Goal: Find specific page/section

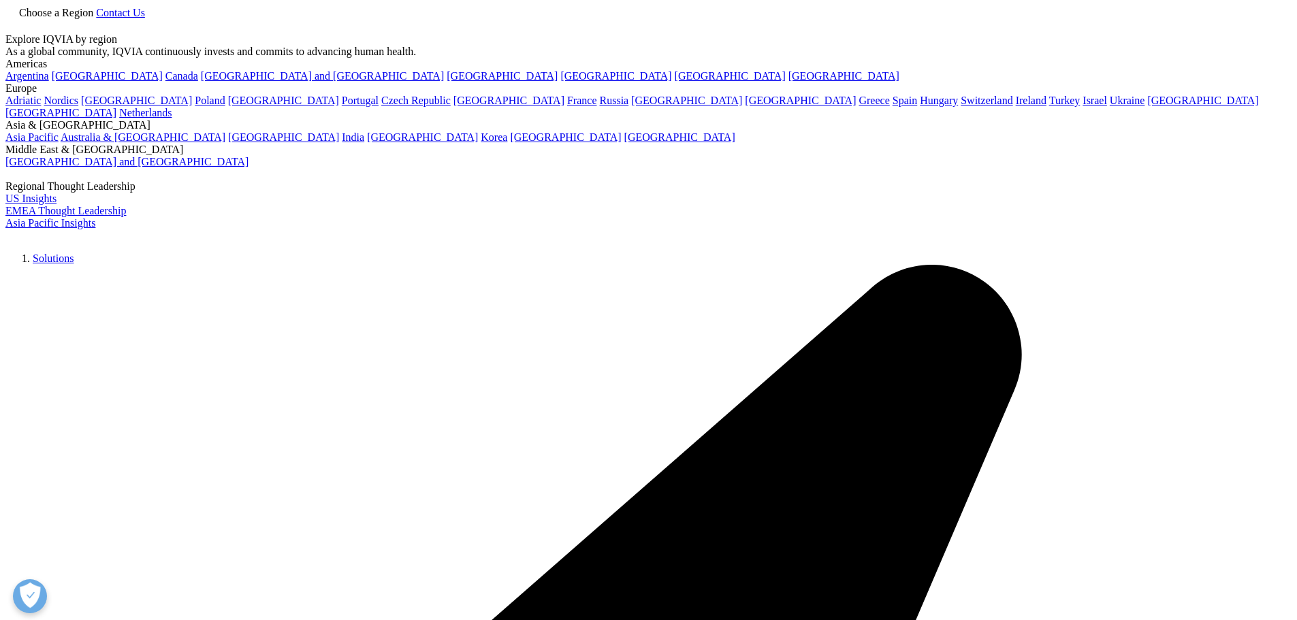
drag, startPoint x: 257, startPoint y: 221, endPoint x: 377, endPoint y: 351, distance: 177.3
copy div "A IQVIA é líder global no uso de informação, tecnologia, análises avançadas e e…"
drag, startPoint x: 248, startPoint y: 165, endPoint x: 372, endPoint y: 362, distance: 232.5
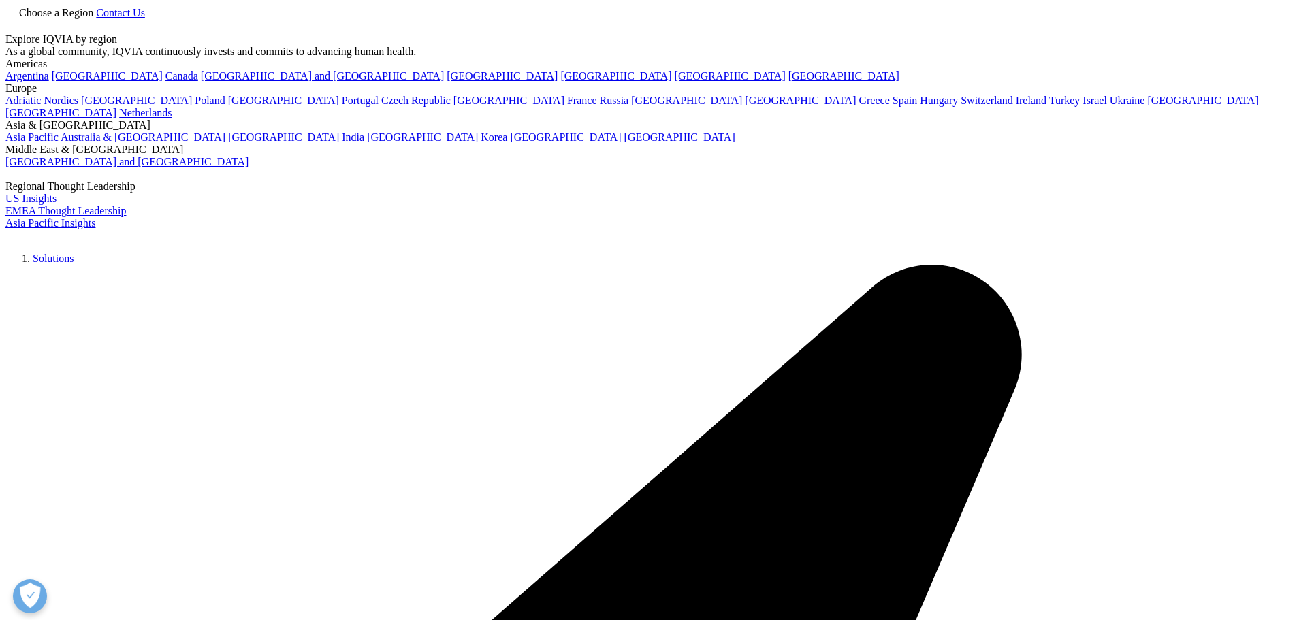
copy div "IQVIA Brasil A IQVIA é líder global no uso de informação, tecnologia, análises …"
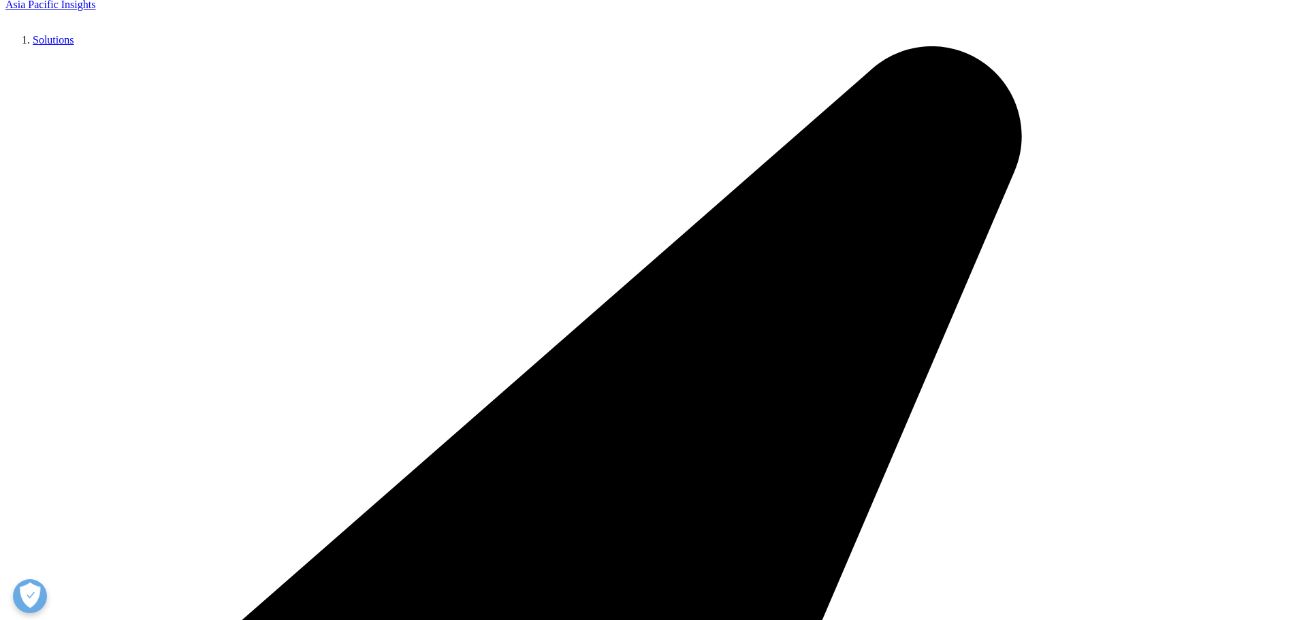
scroll to position [477, 0]
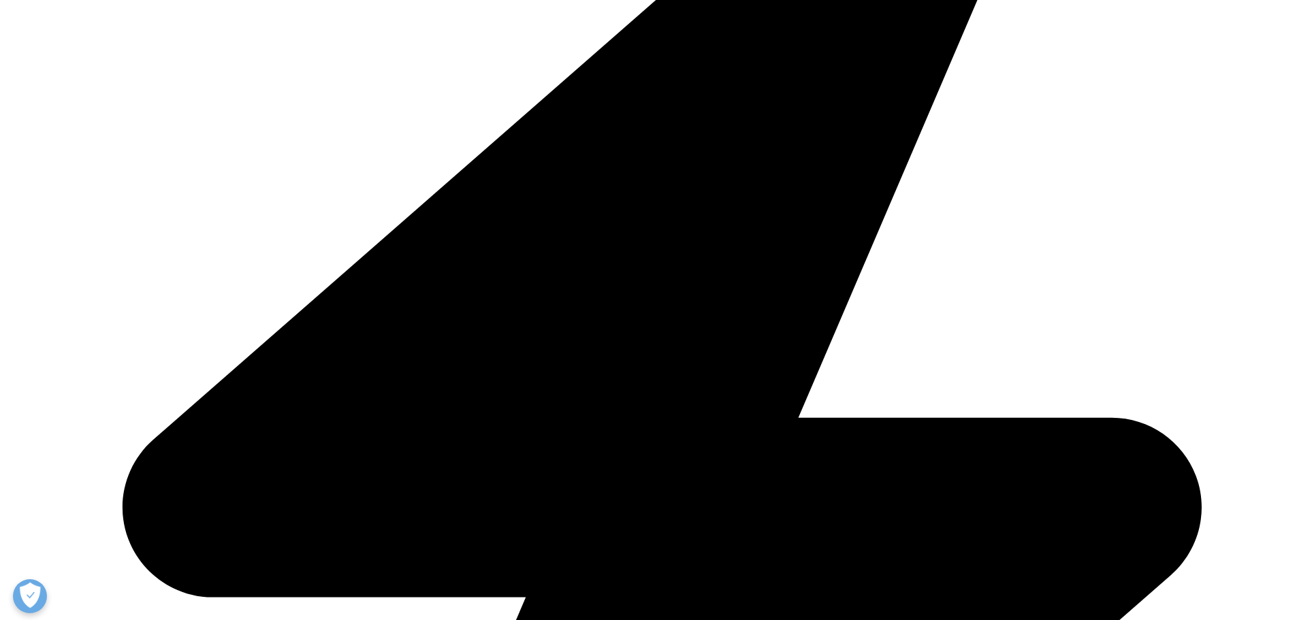
drag, startPoint x: 289, startPoint y: 347, endPoint x: 625, endPoint y: 459, distance: 353.8
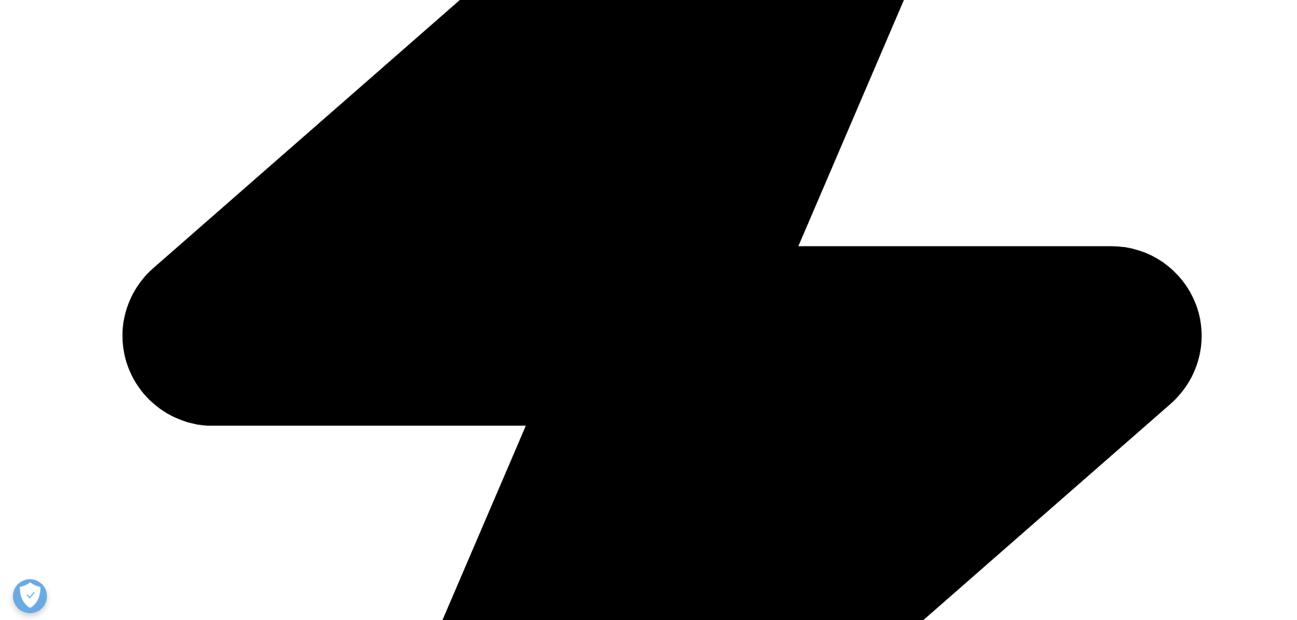
scroll to position [681, 0]
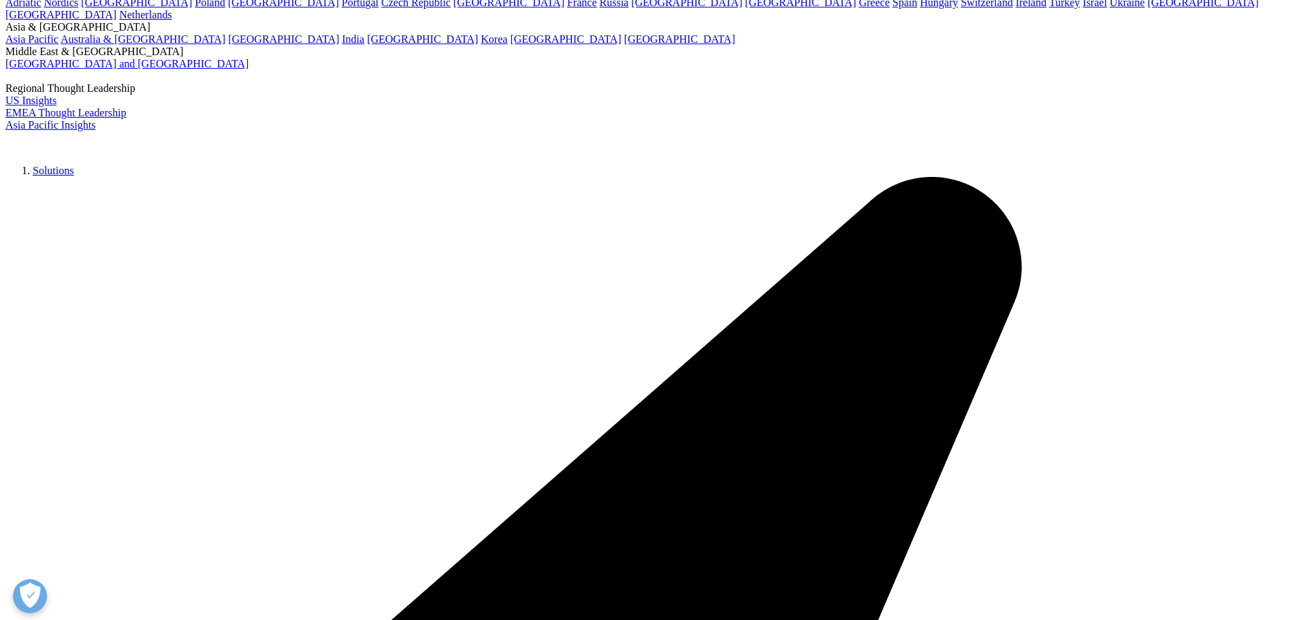
scroll to position [0, 0]
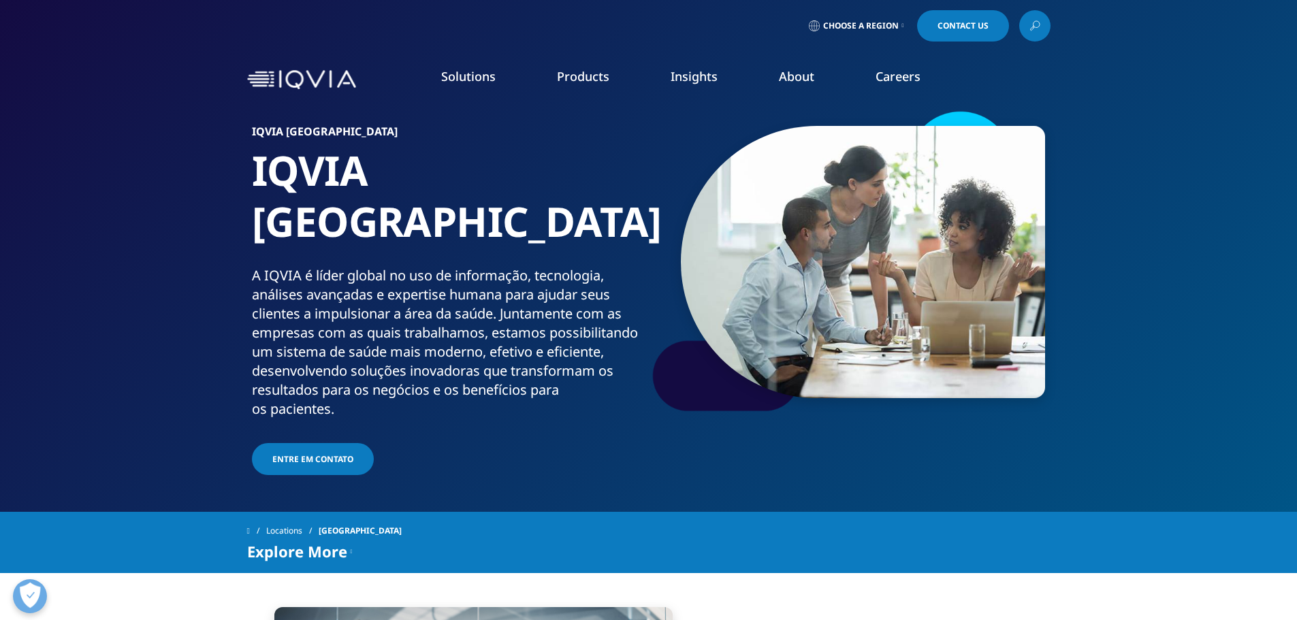
click at [689, 223] on link "View Open Roles" at bounding box center [789, 221] width 272 height 15
